Goal: Use online tool/utility: Use online tool/utility

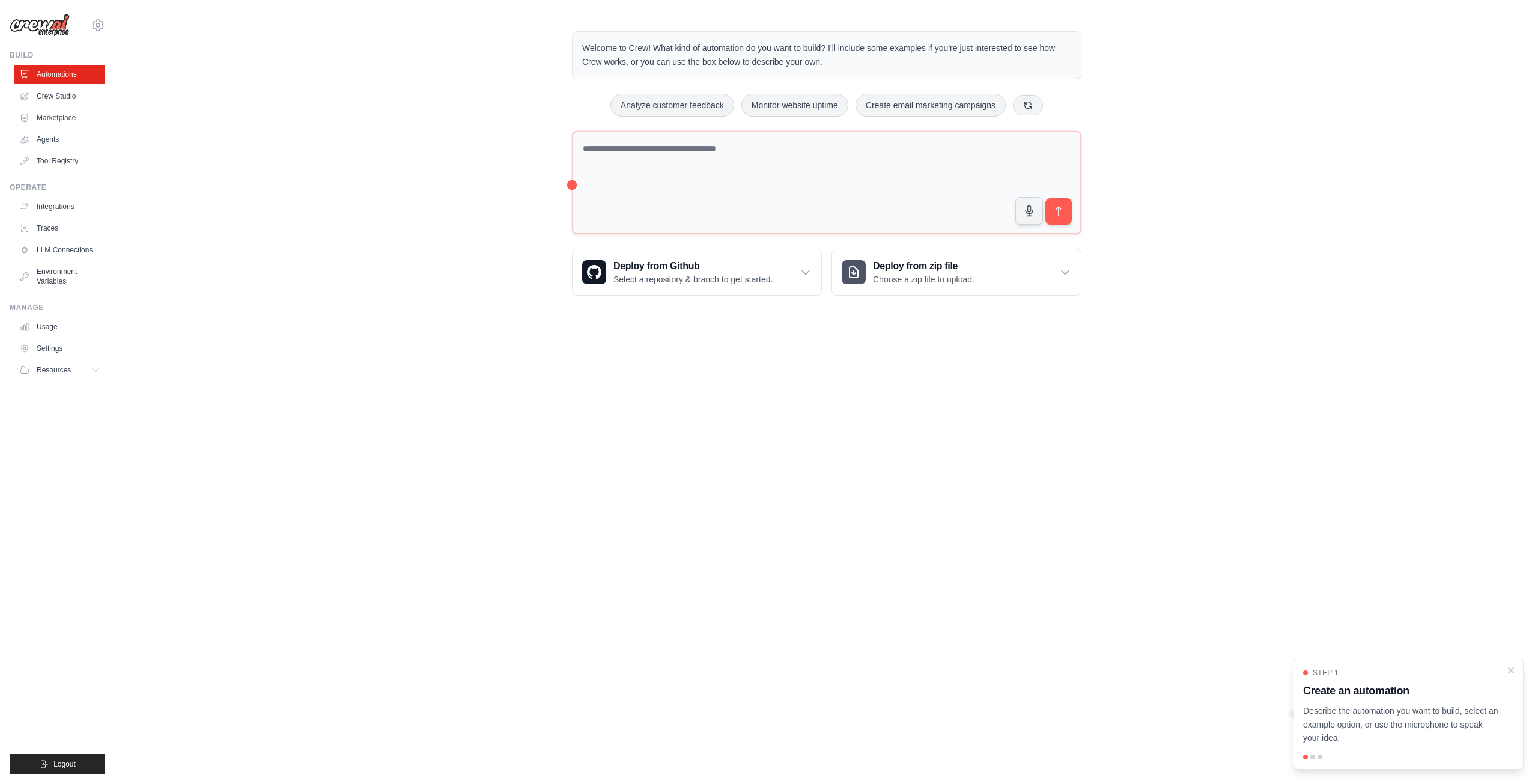
drag, startPoint x: 722, startPoint y: 504, endPoint x: 721, endPoint y: 523, distance: 19.0
click at [721, 504] on body "[PERSON_NAME][EMAIL_ADDRESS][DOMAIN_NAME] Settings Build Automations Crew Studio" at bounding box center [769, 392] width 1538 height 784
click at [566, 540] on body "[PERSON_NAME][EMAIL_ADDRESS][DOMAIN_NAME] Settings Build Automations Crew Studio" at bounding box center [769, 392] width 1538 height 784
click at [641, 429] on body "[PERSON_NAME][EMAIL_ADDRESS][DOMAIN_NAME] Settings Build Automations Crew Studio" at bounding box center [769, 392] width 1538 height 784
click at [512, 376] on body "[PERSON_NAME][EMAIL_ADDRESS][DOMAIN_NAME] Settings Build Automations Crew Studio" at bounding box center [769, 392] width 1538 height 784
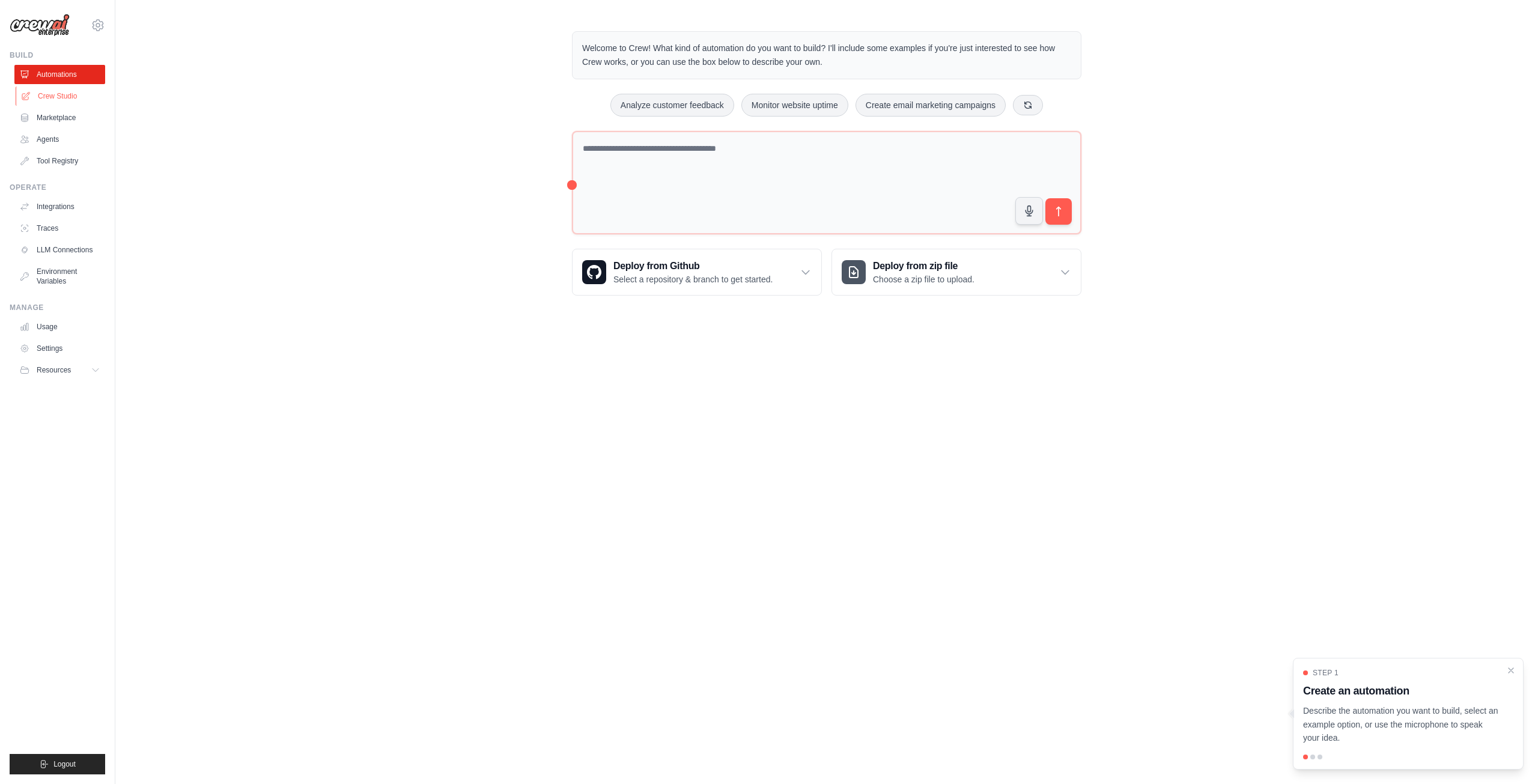
click at [64, 96] on link "Crew Studio" at bounding box center [61, 96] width 91 height 19
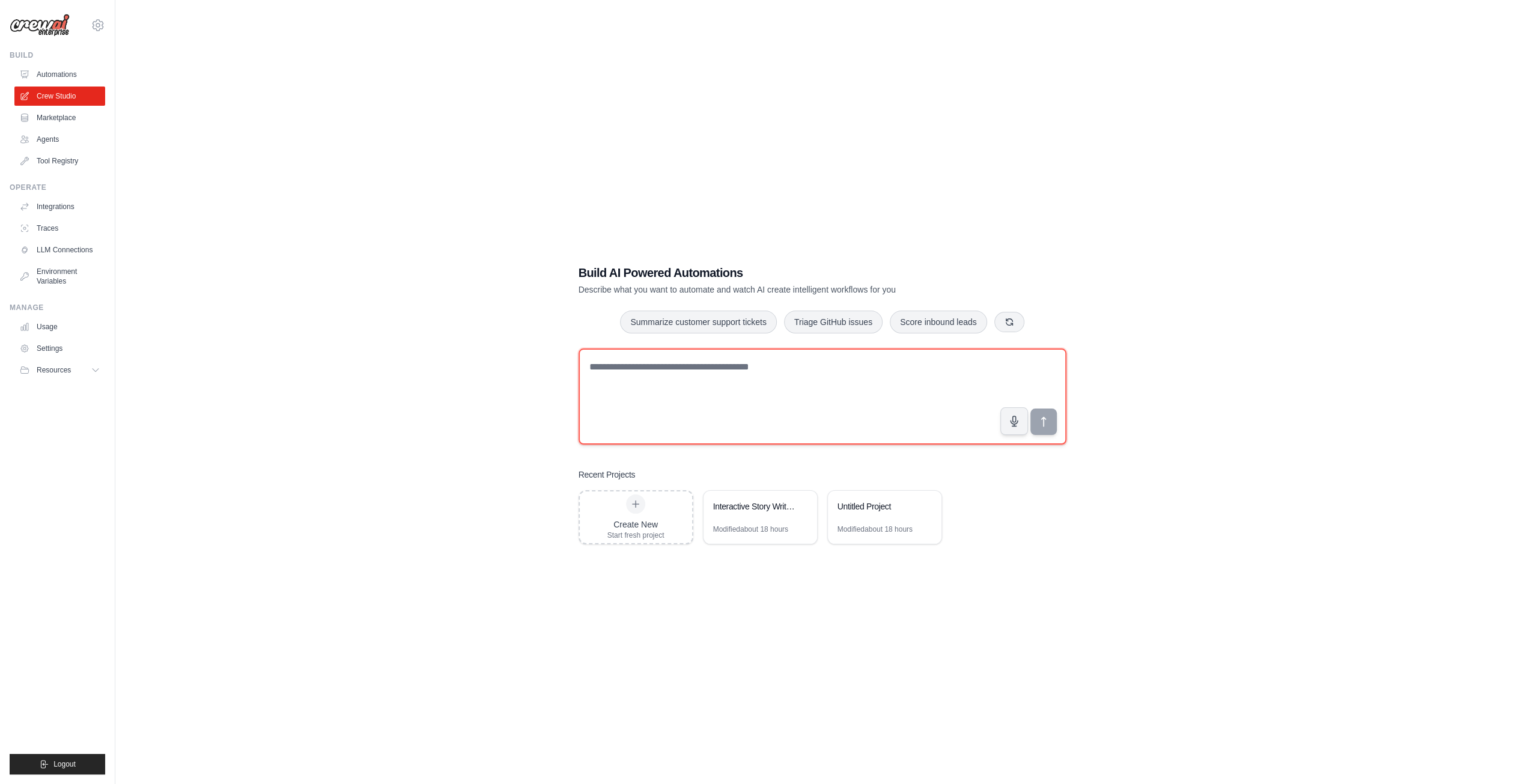
click at [614, 372] on textarea at bounding box center [823, 397] width 488 height 96
click at [500, 385] on div "Build AI Powered Automations Describe what you want to automate and watch AI cr…" at bounding box center [822, 404] width 1375 height 784
drag, startPoint x: 59, startPoint y: 459, endPoint x: 108, endPoint y: 378, distance: 94.7
click at [63, 452] on ul "Build Automations Crew Studio Marketplace Agents" at bounding box center [57, 412] width 96 height 724
